Goal: Information Seeking & Learning: Learn about a topic

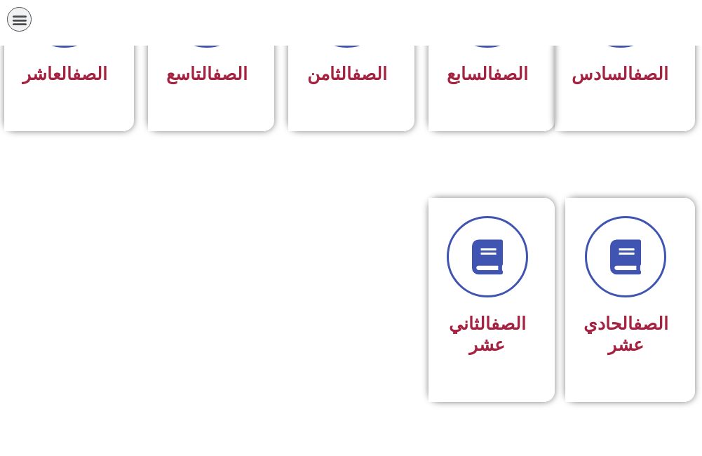
scroll to position [772, 0]
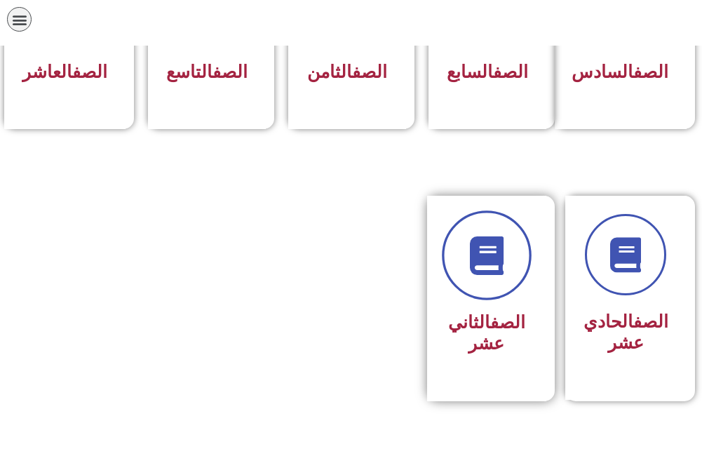
click at [469, 274] on icon at bounding box center [486, 255] width 39 height 39
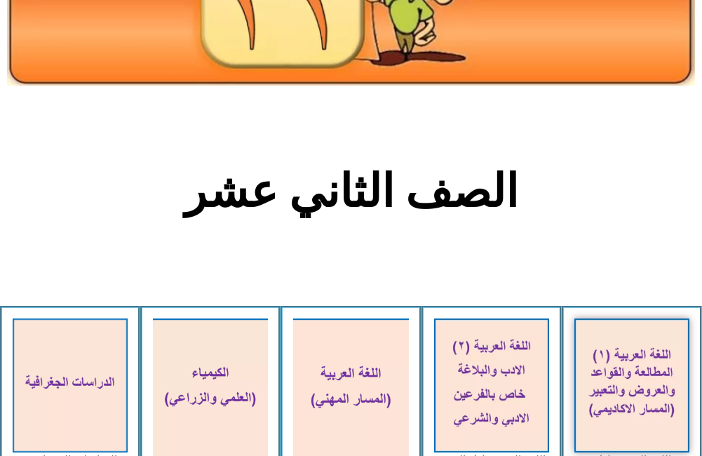
scroll to position [210, 0]
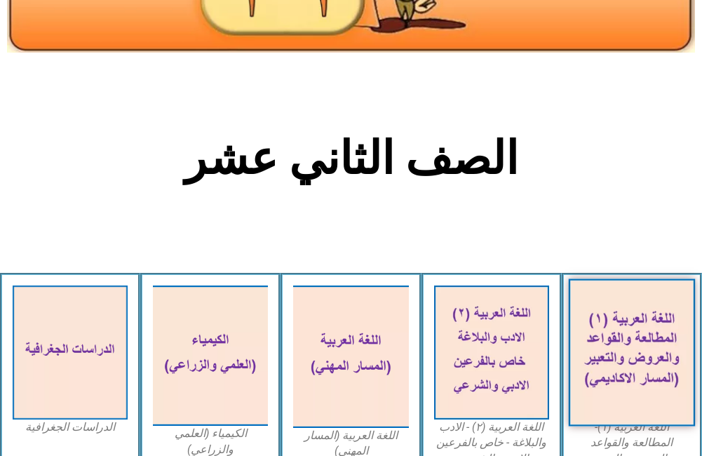
click at [608, 311] on img at bounding box center [632, 352] width 127 height 147
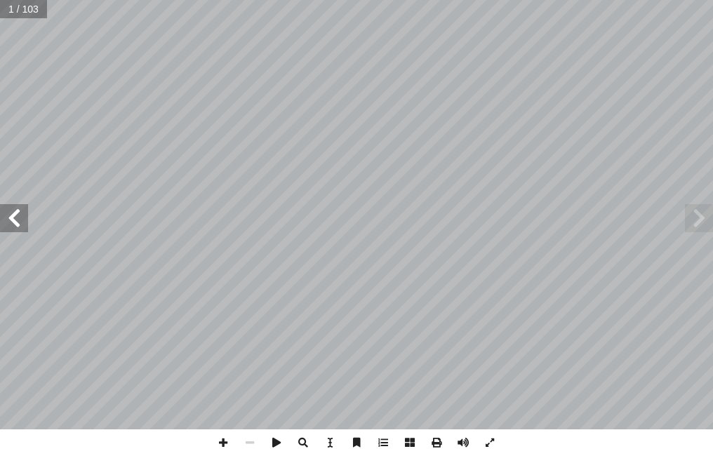
click at [16, 218] on span at bounding box center [14, 218] width 28 height 28
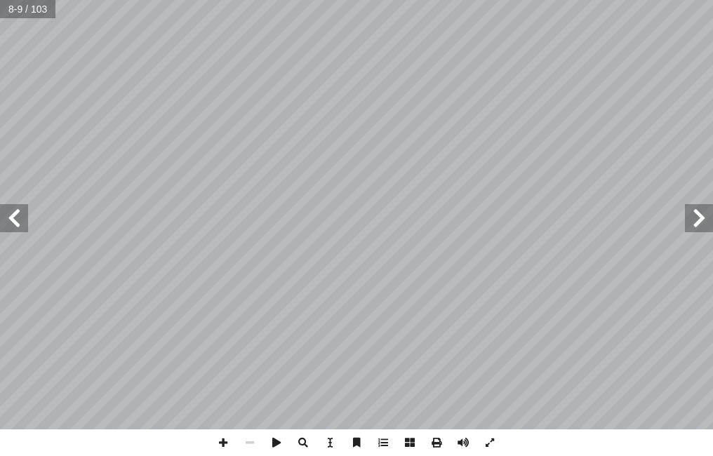
click at [16, 218] on span at bounding box center [14, 218] width 28 height 28
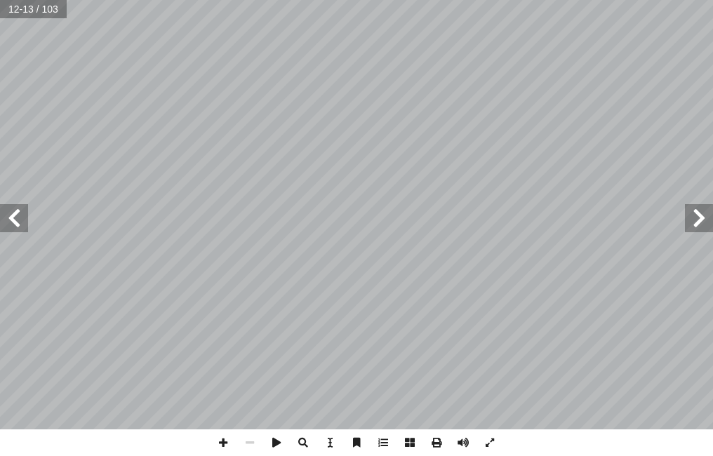
click at [16, 218] on span at bounding box center [14, 218] width 28 height 28
click at [17, 218] on span at bounding box center [14, 218] width 28 height 28
click at [17, 217] on span at bounding box center [14, 218] width 28 height 28
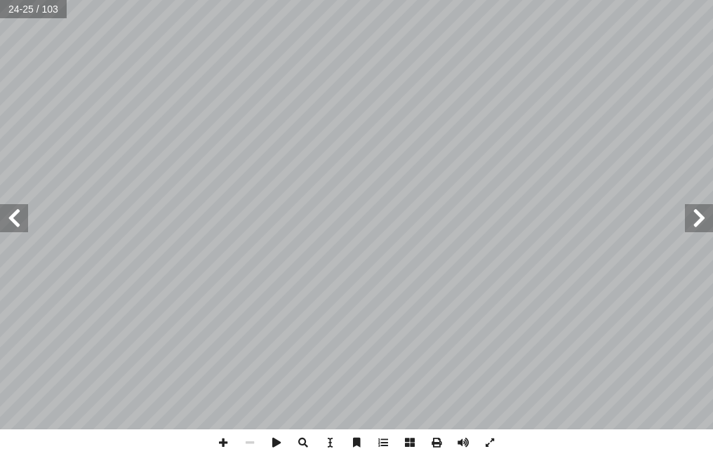
click at [16, 217] on span at bounding box center [14, 218] width 28 height 28
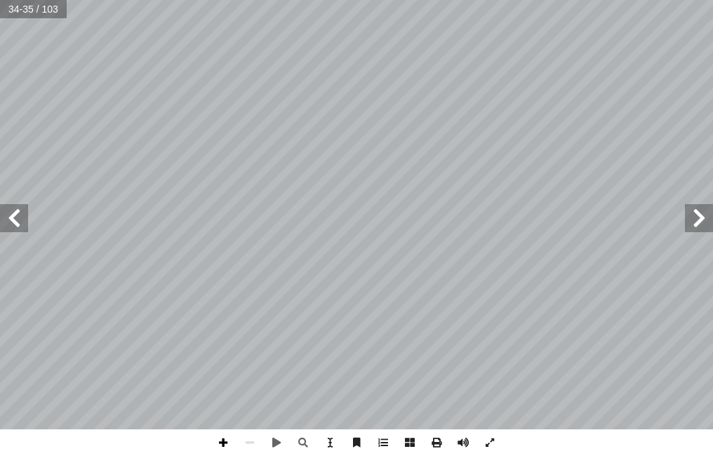
click at [223, 443] on span at bounding box center [223, 442] width 27 height 27
